Goal: Task Accomplishment & Management: Use online tool/utility

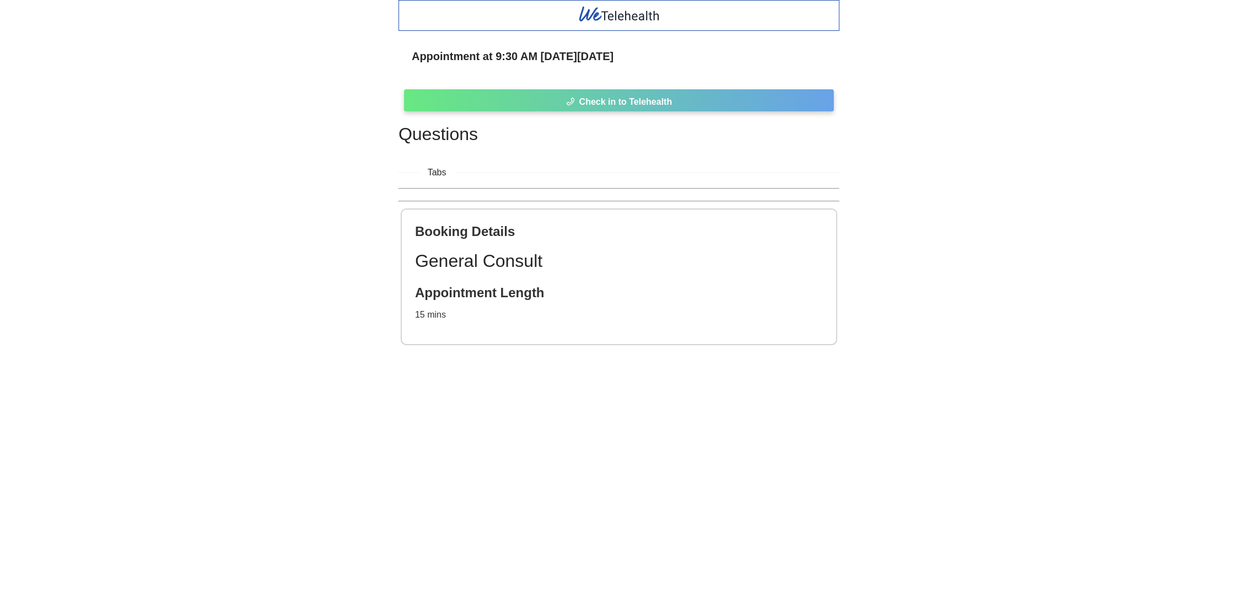
click at [632, 100] on span "Check in to Telehealth" at bounding box center [625, 102] width 93 height 14
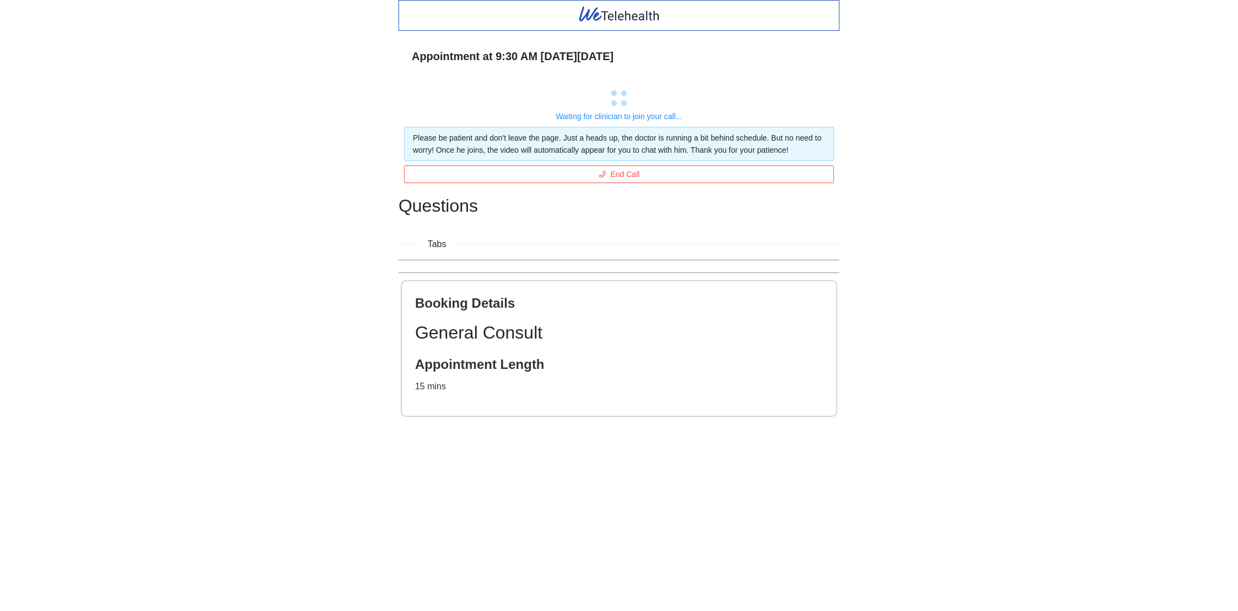
drag, startPoint x: 246, startPoint y: 84, endPoint x: 378, endPoint y: 55, distance: 134.4
click at [378, 55] on div "Appointment at 9:30 AM [DATE][DATE] Waiting for clinician to join your call... …" at bounding box center [619, 228] width 1238 height 456
click at [71, 87] on div "Appointment at 9:30 AM [DATE][DATE] Waiting for clinician to join your call... …" at bounding box center [619, 228] width 1238 height 456
click at [141, 121] on div "Appointment at 9:30 AM [DATE][DATE] Waiting for clinician to join your call... …" at bounding box center [619, 228] width 1238 height 456
click at [335, 610] on html "Appointment at 9:30 AM [DATE][DATE] Waiting for clinician to join your call... …" at bounding box center [619, 305] width 1238 height 611
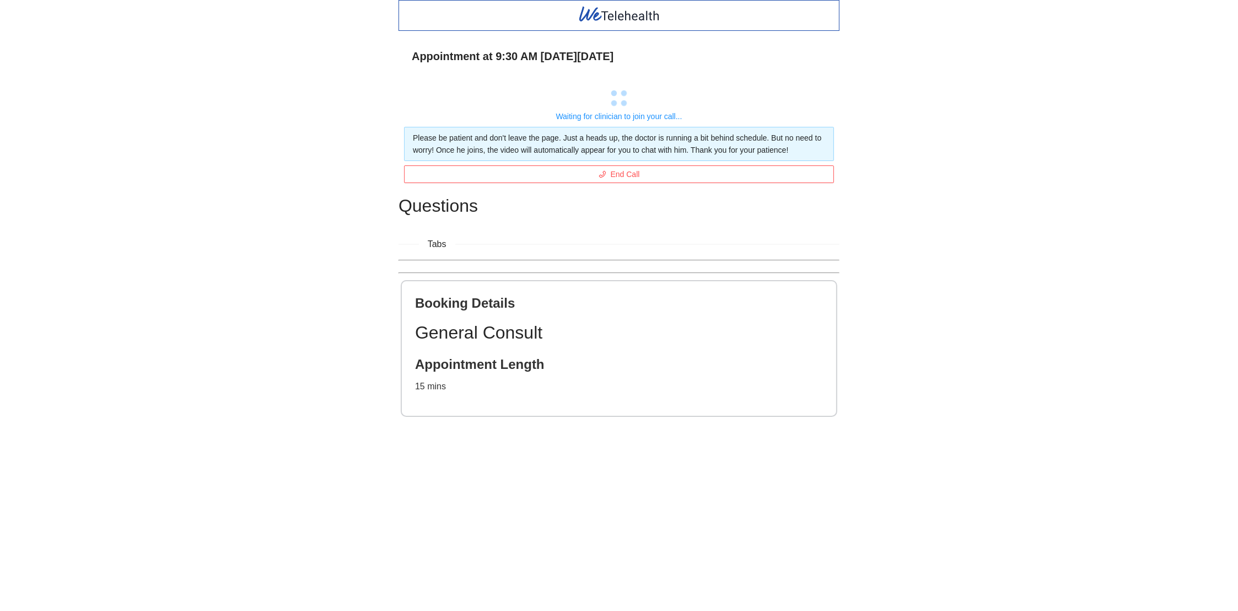
click at [132, 103] on div "Appointment at 9:30 AM [DATE][DATE] Waiting for clinician to join your call... …" at bounding box center [619, 228] width 1238 height 456
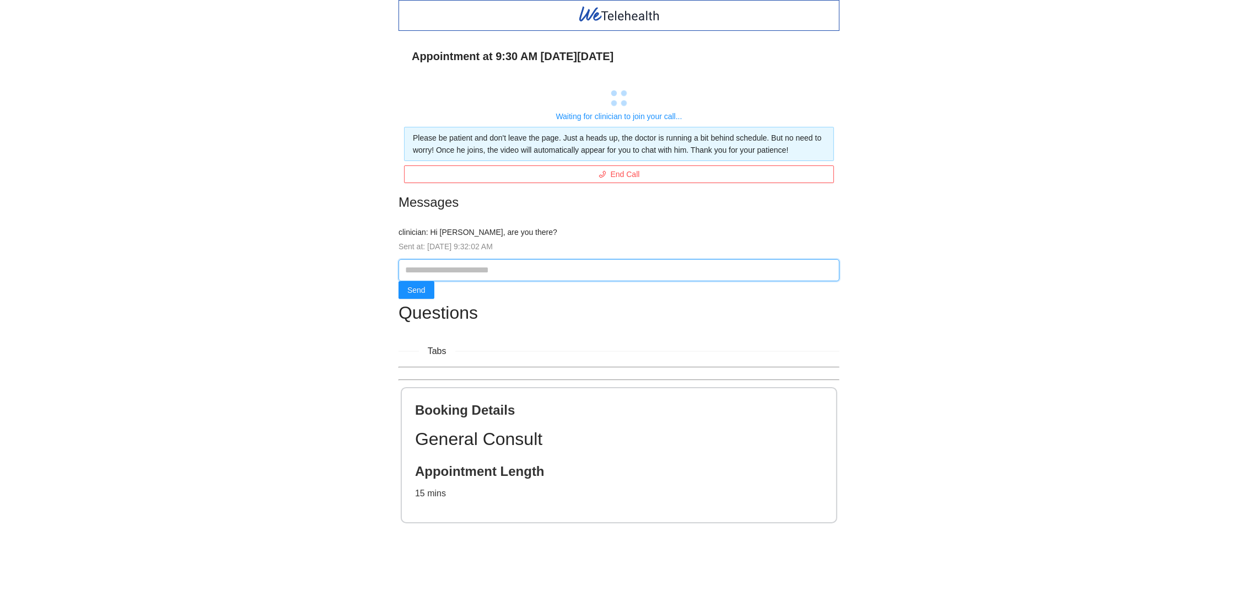
click at [463, 276] on input "text" at bounding box center [619, 270] width 441 height 22
type input "****"
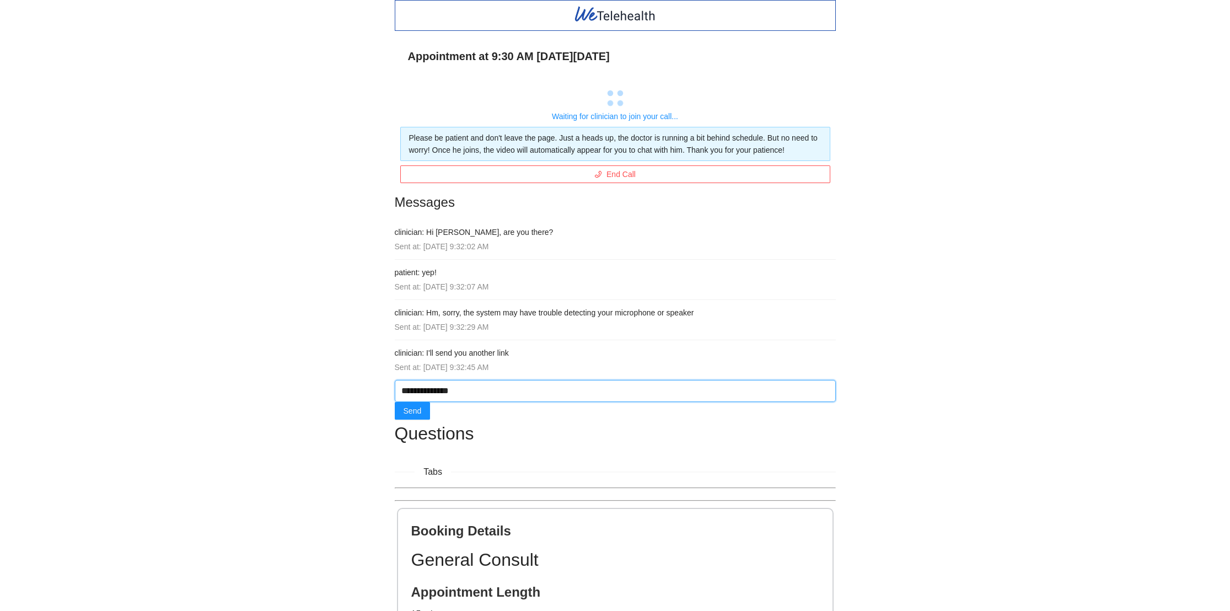
type input "**********"
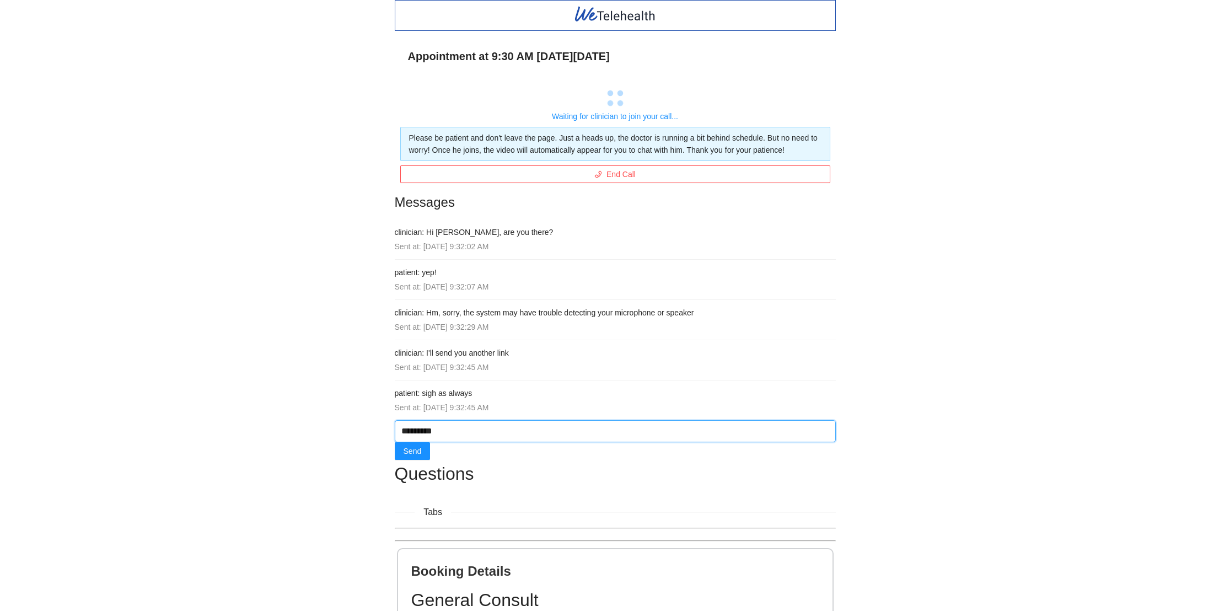
type input "*********"
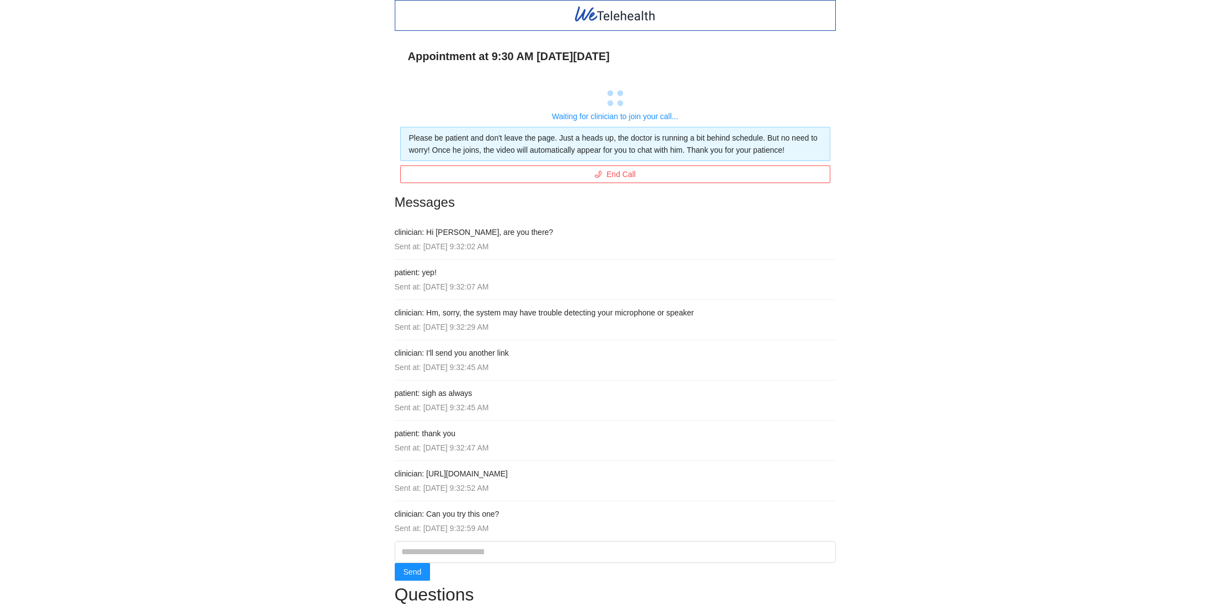
drag, startPoint x: 424, startPoint y: 471, endPoint x: 599, endPoint y: 472, distance: 175.3
click at [599, 472] on h4 "clinician: [URL][DOMAIN_NAME]" at bounding box center [615, 473] width 441 height 12
copy h4 "[URL][DOMAIN_NAME]"
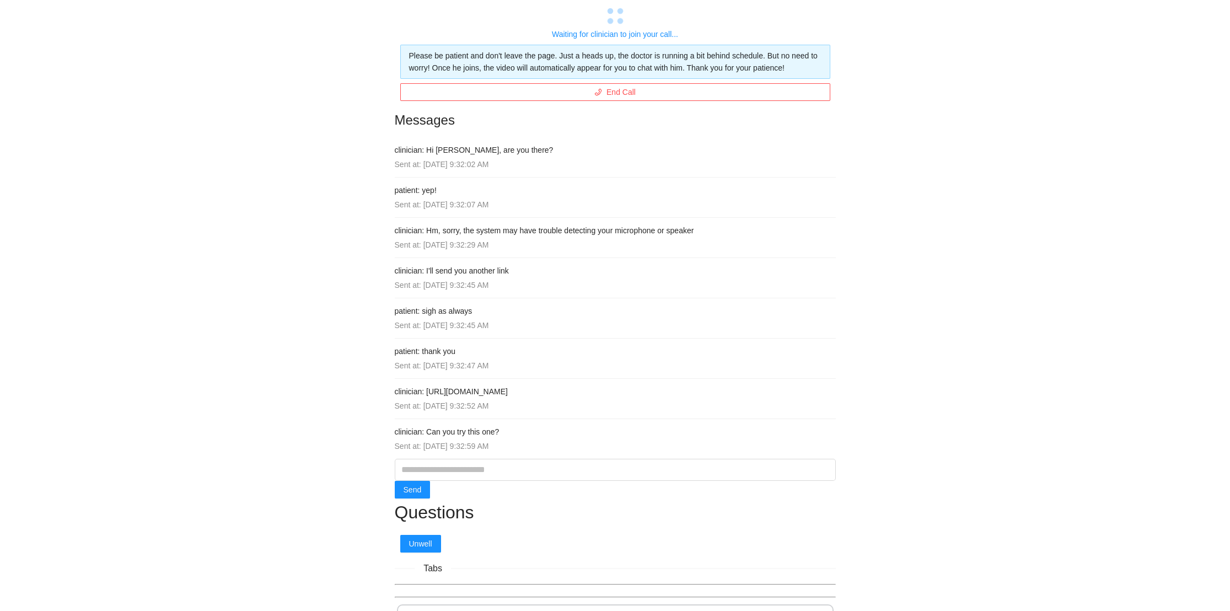
scroll to position [247, 0]
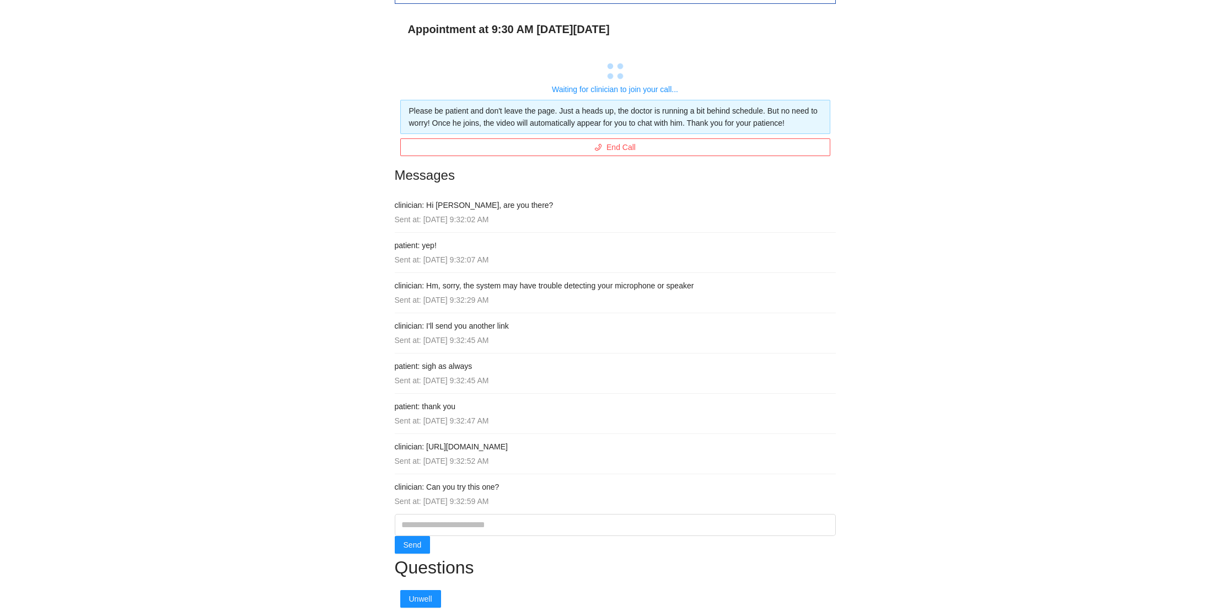
click at [630, 408] on h4 "patient: thank you" at bounding box center [615, 406] width 441 height 12
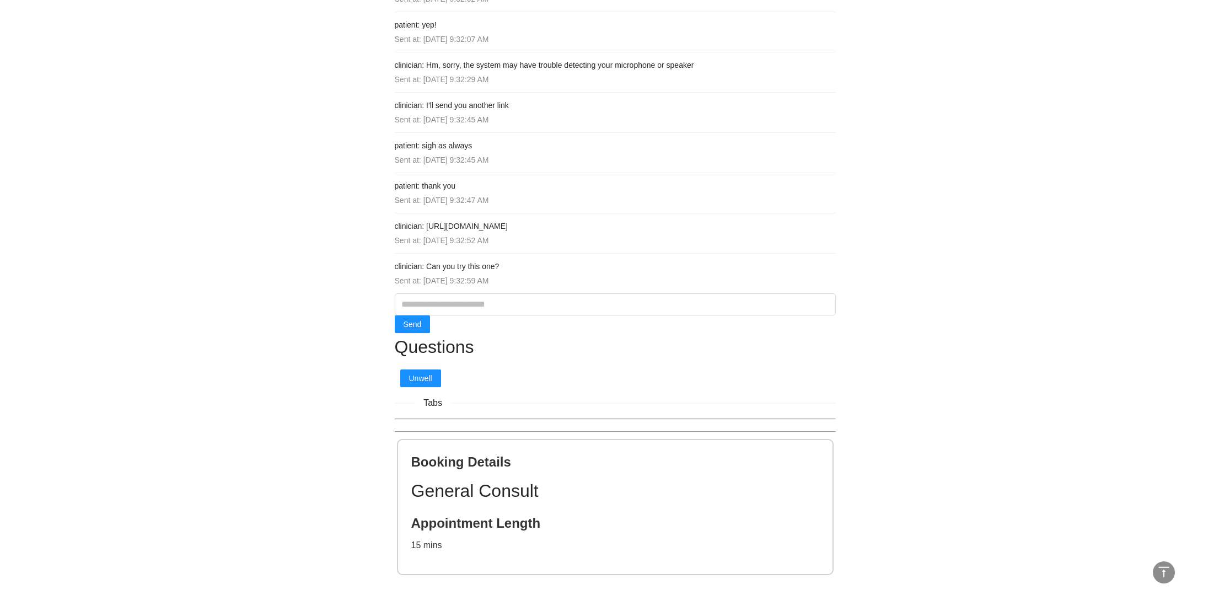
click at [487, 494] on h1 "General Consult" at bounding box center [615, 491] width 408 height 28
click at [436, 397] on span "Tabs" at bounding box center [433, 403] width 36 height 14
click at [476, 412] on div "Tabs Booking Details General Consult Appointment Length 15 mins" at bounding box center [615, 491] width 441 height 191
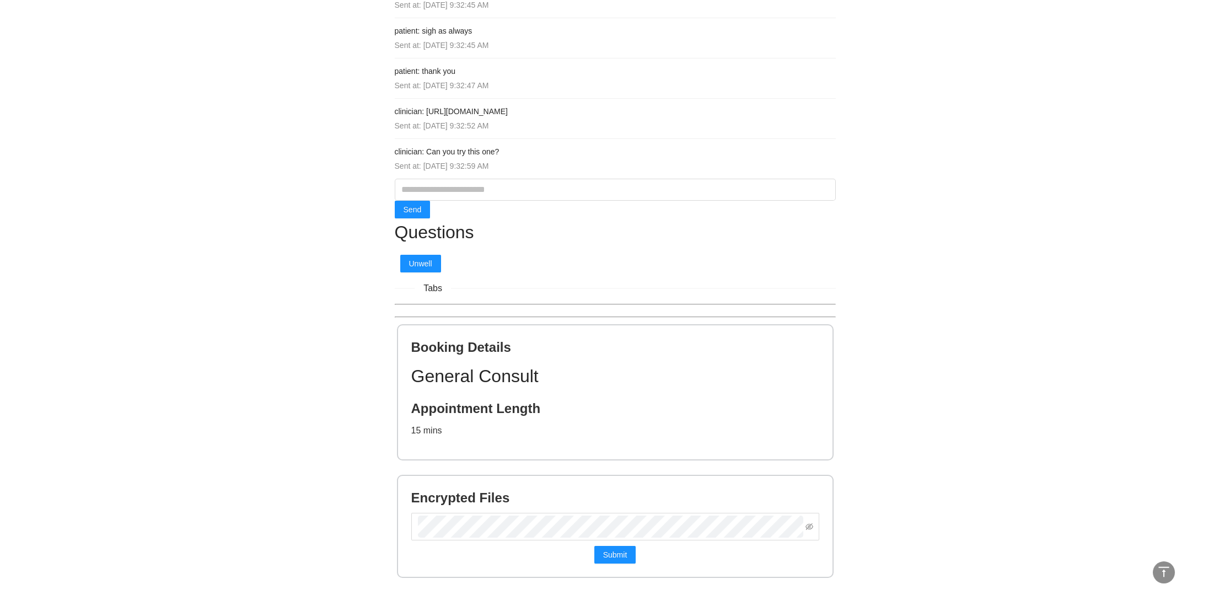
scroll to position [364, 0]
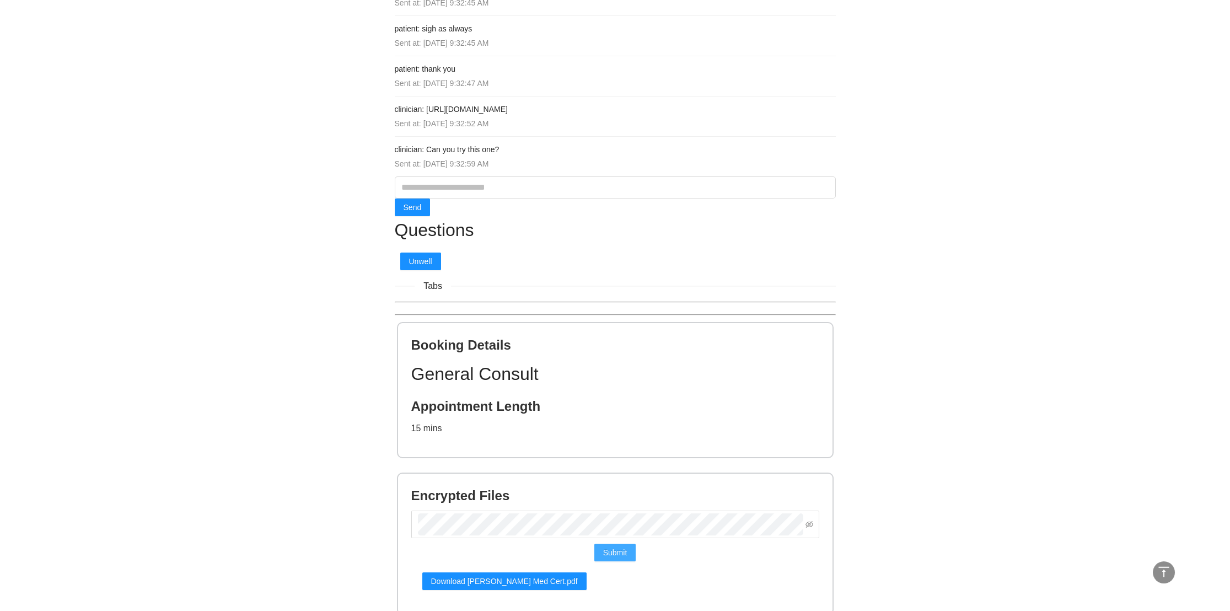
click at [617, 552] on span "Submit" at bounding box center [615, 552] width 24 height 12
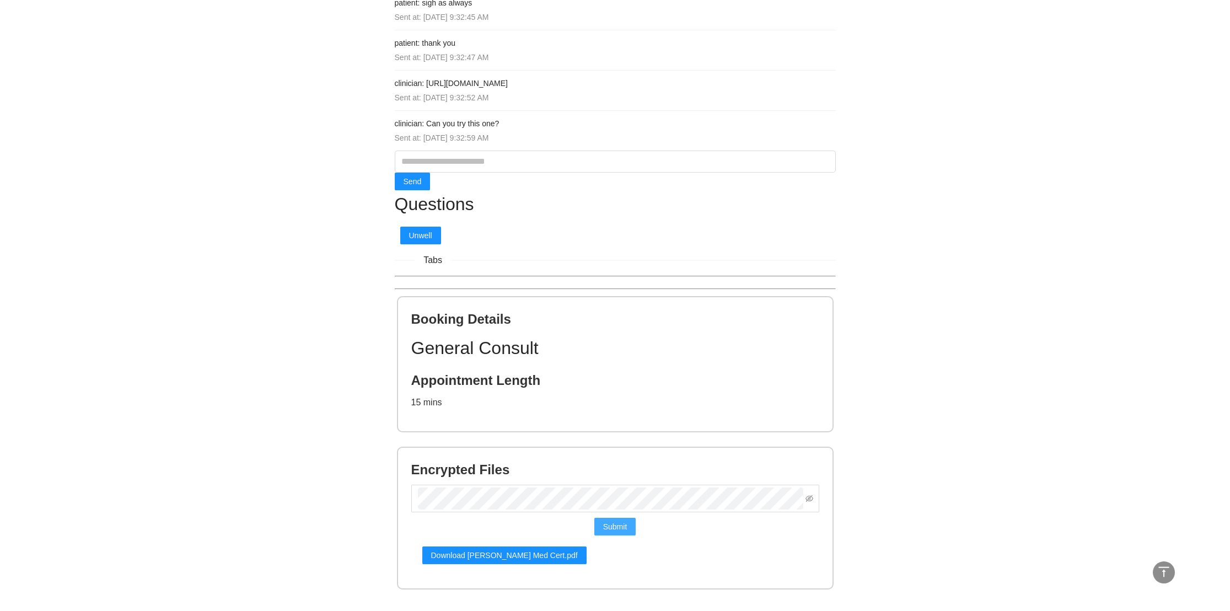
scroll to position [404, 0]
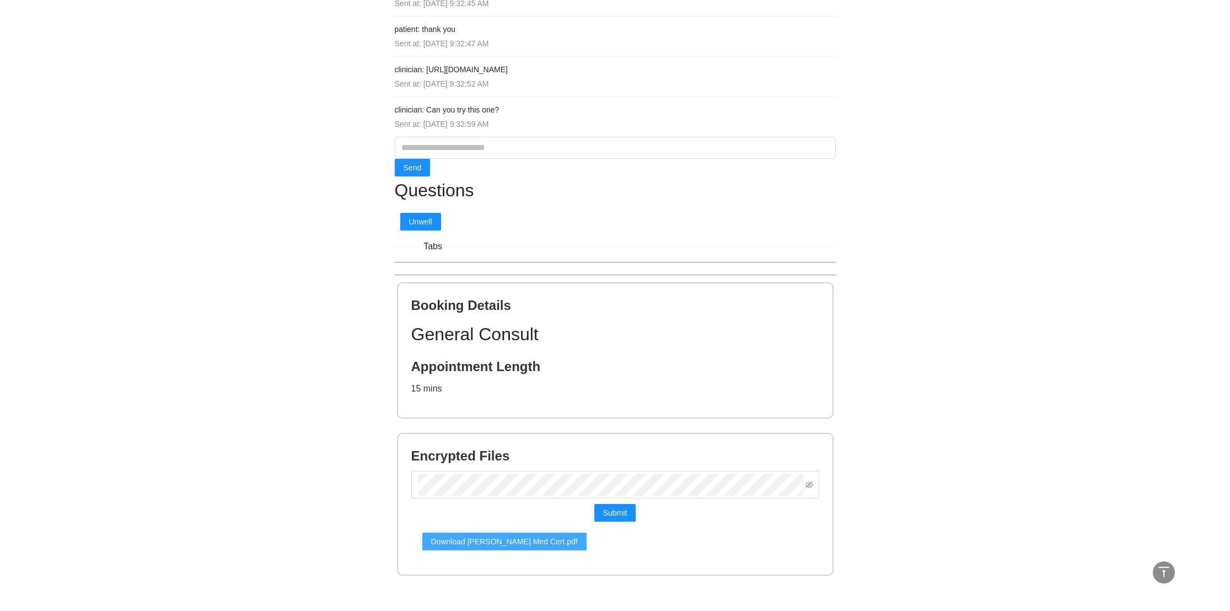
click at [536, 536] on span "Download [PERSON_NAME] Med Cert.pdf" at bounding box center [504, 541] width 147 height 12
